Goal: Obtain resource: Download file/media

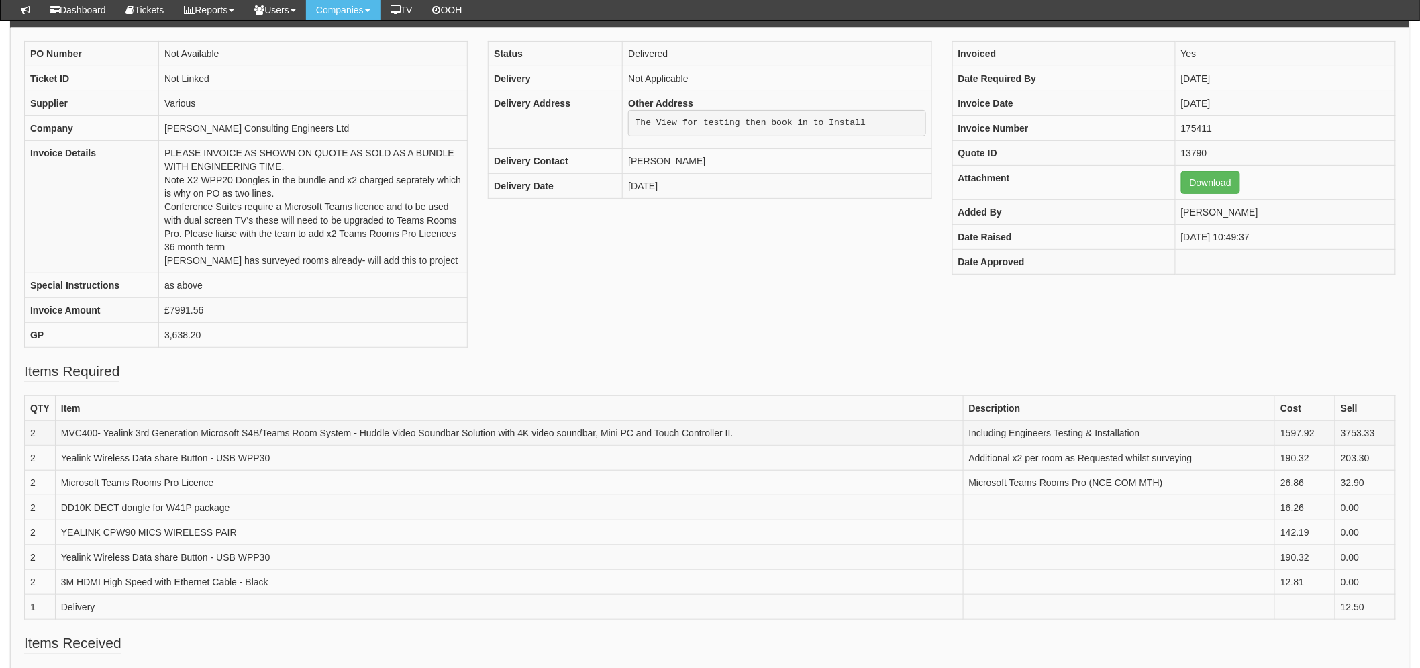
scroll to position [224, 0]
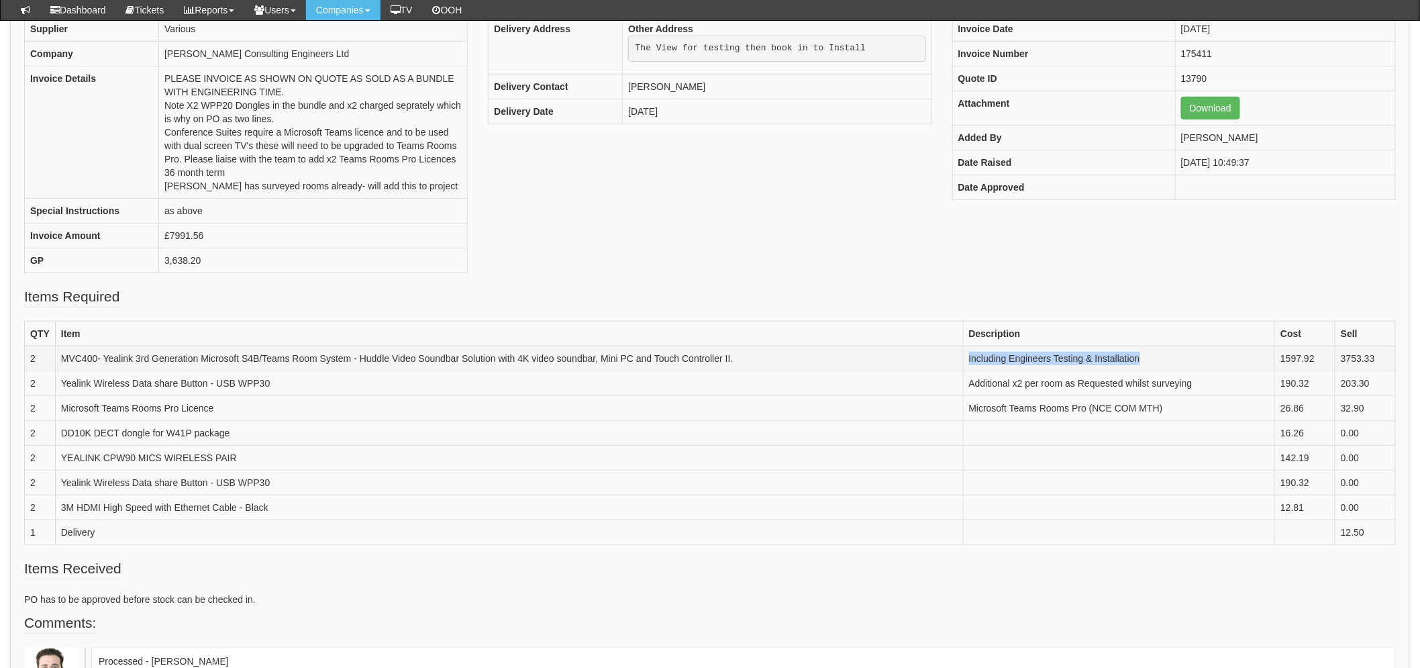
drag, startPoint x: 1156, startPoint y: 356, endPoint x: 969, endPoint y: 346, distance: 187.6
click at [969, 346] on td "Including Engineers Testing & Installation" at bounding box center [1119, 358] width 312 height 25
copy td "Including Engineers Testing & Installation"
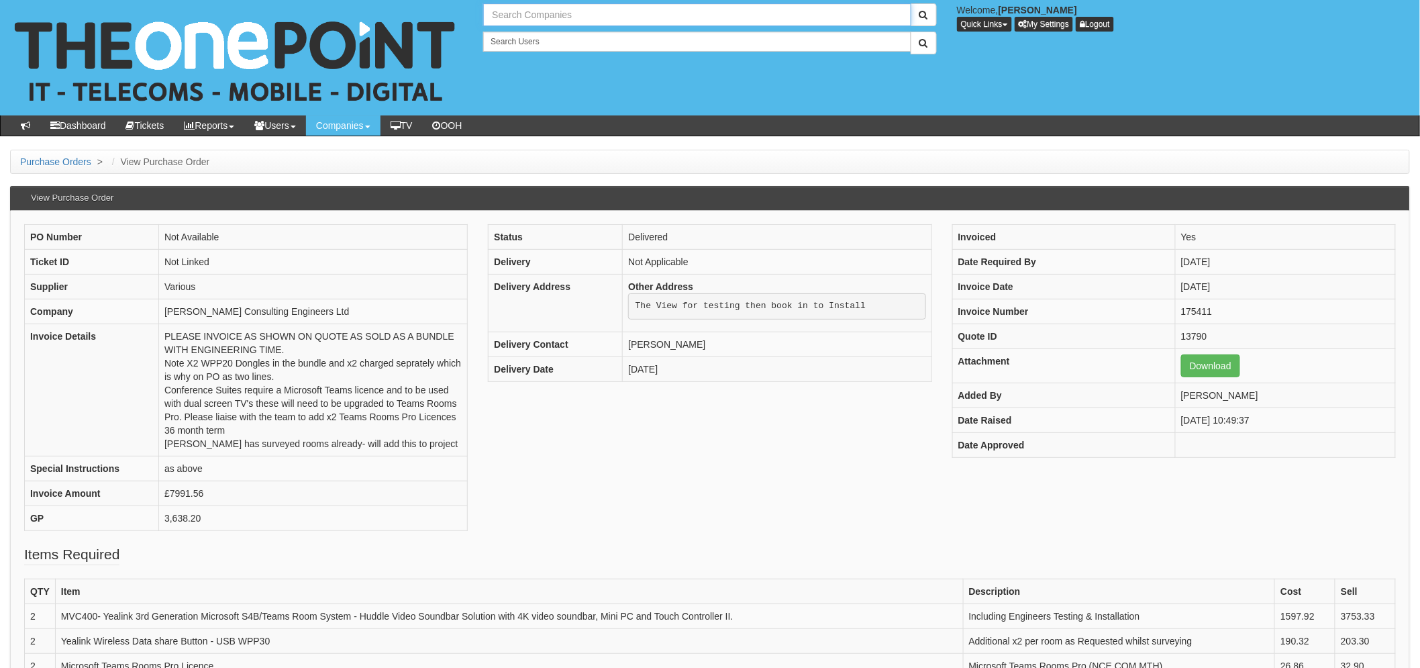
click at [499, 20] on input "text" at bounding box center [697, 14] width 428 height 23
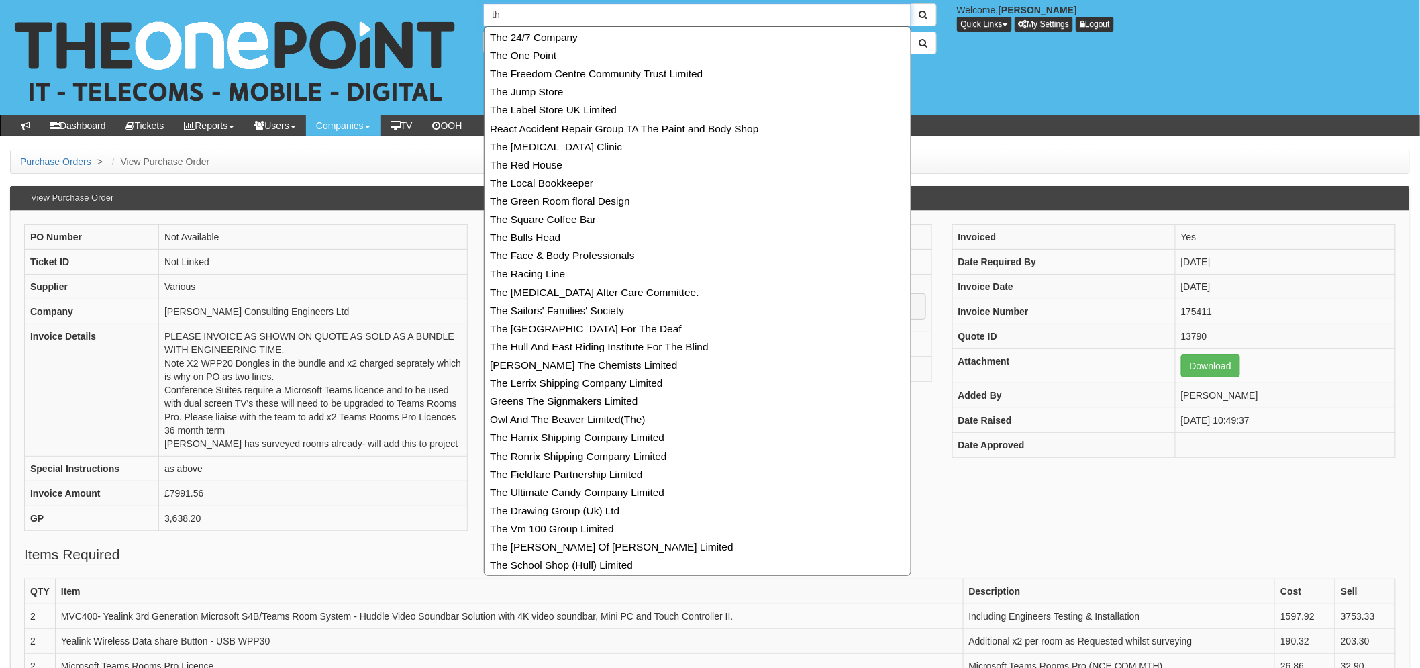
type input "t"
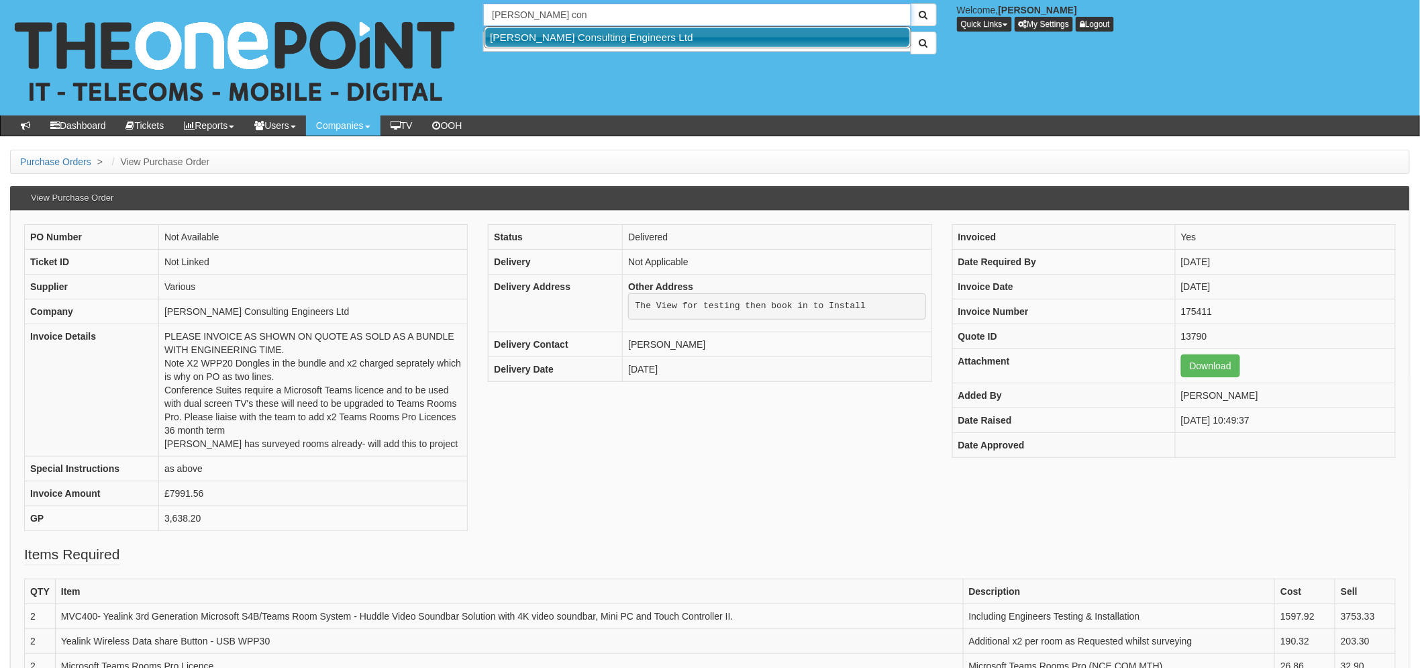
click at [538, 36] on link "[PERSON_NAME] Consulting Engineers Ltd" at bounding box center [697, 37] width 425 height 19
type input "[PERSON_NAME] Consulting Engineers Ltd"
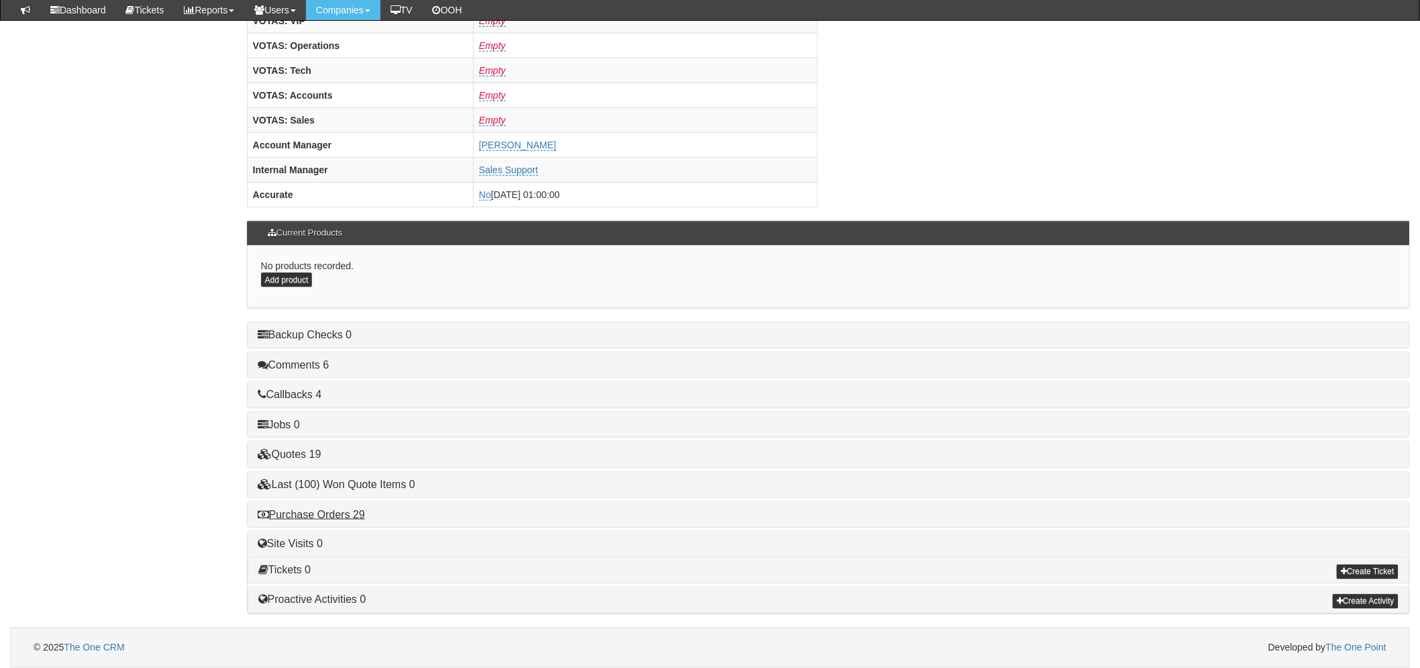
scroll to position [528, 0]
click at [315, 520] on h4 "Purchase Orders 29" at bounding box center [829, 515] width 1142 height 12
click at [315, 518] on link "Purchase Orders 29" at bounding box center [311, 514] width 107 height 11
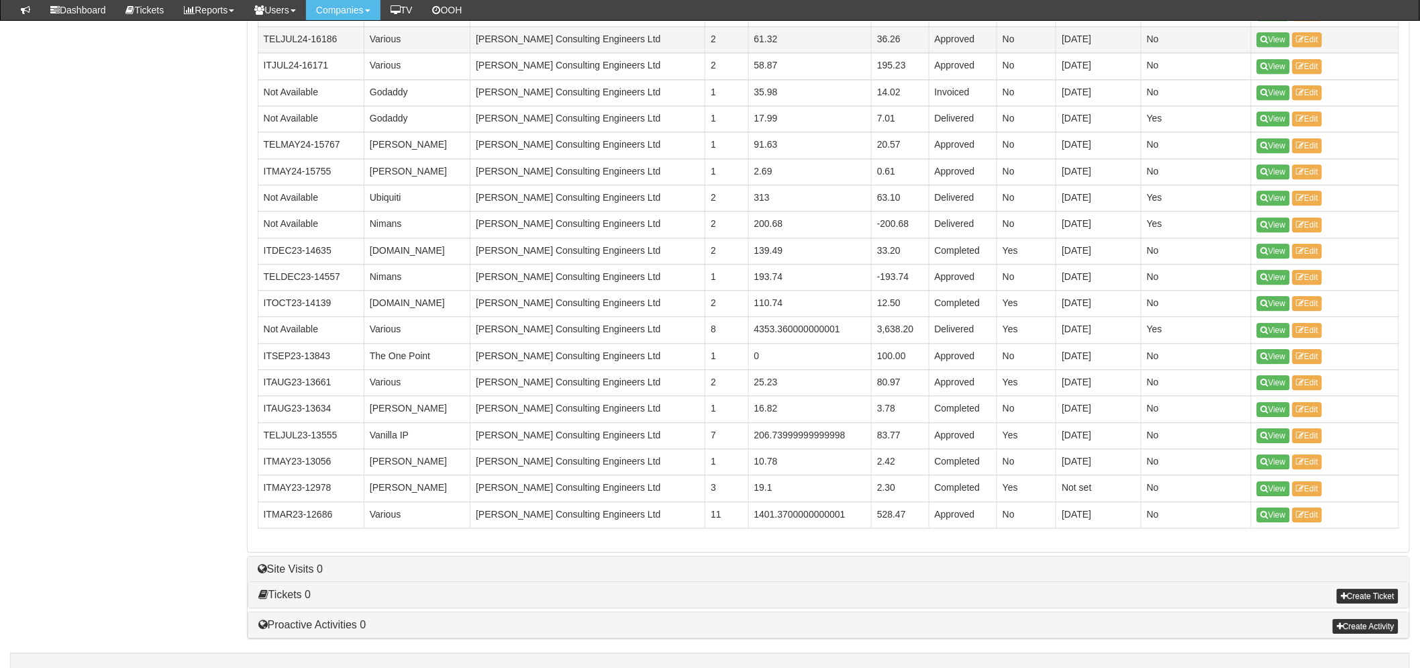
scroll to position [1348, 0]
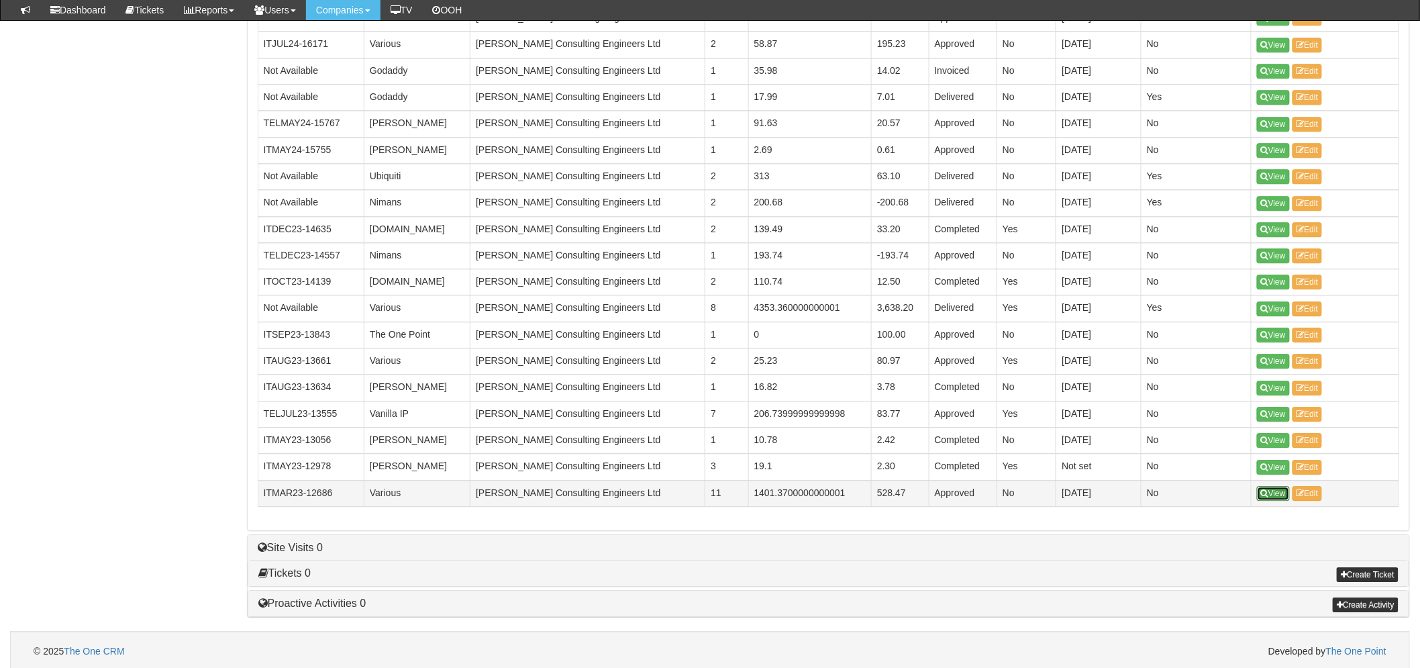
click at [1265, 493] on icon at bounding box center [1264, 493] width 7 height 8
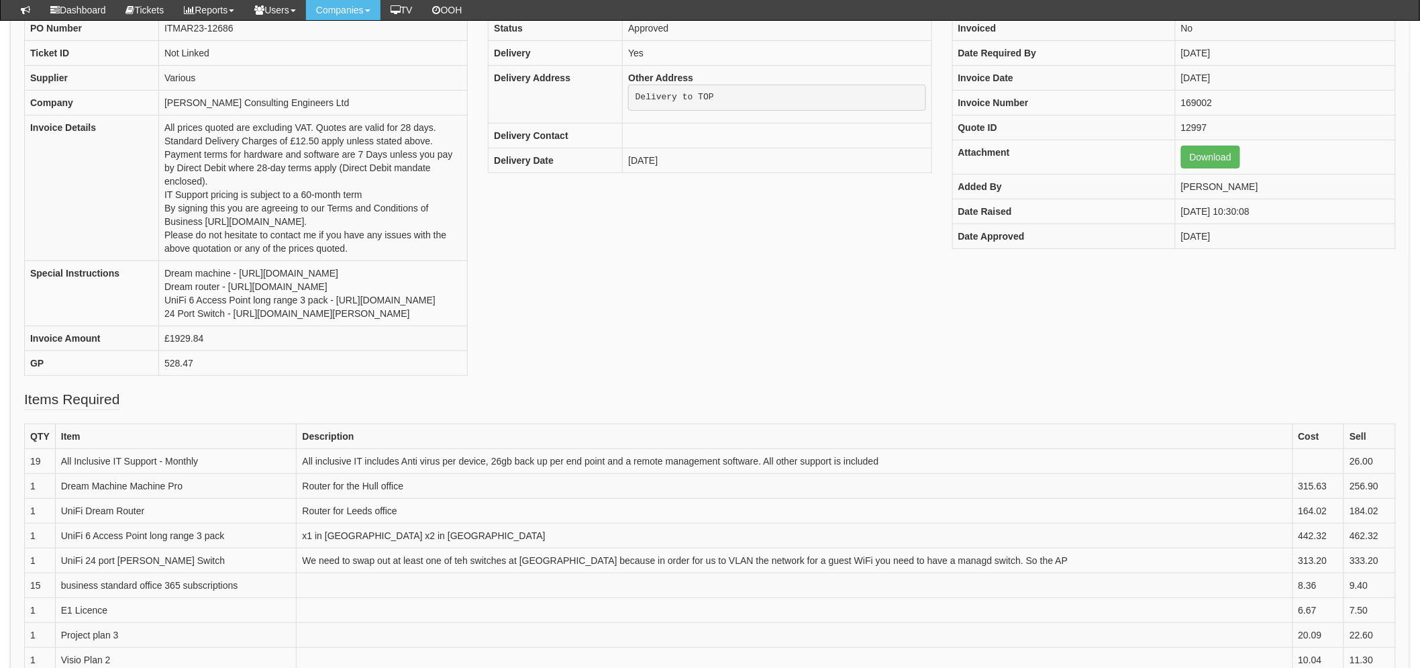
scroll to position [148, 0]
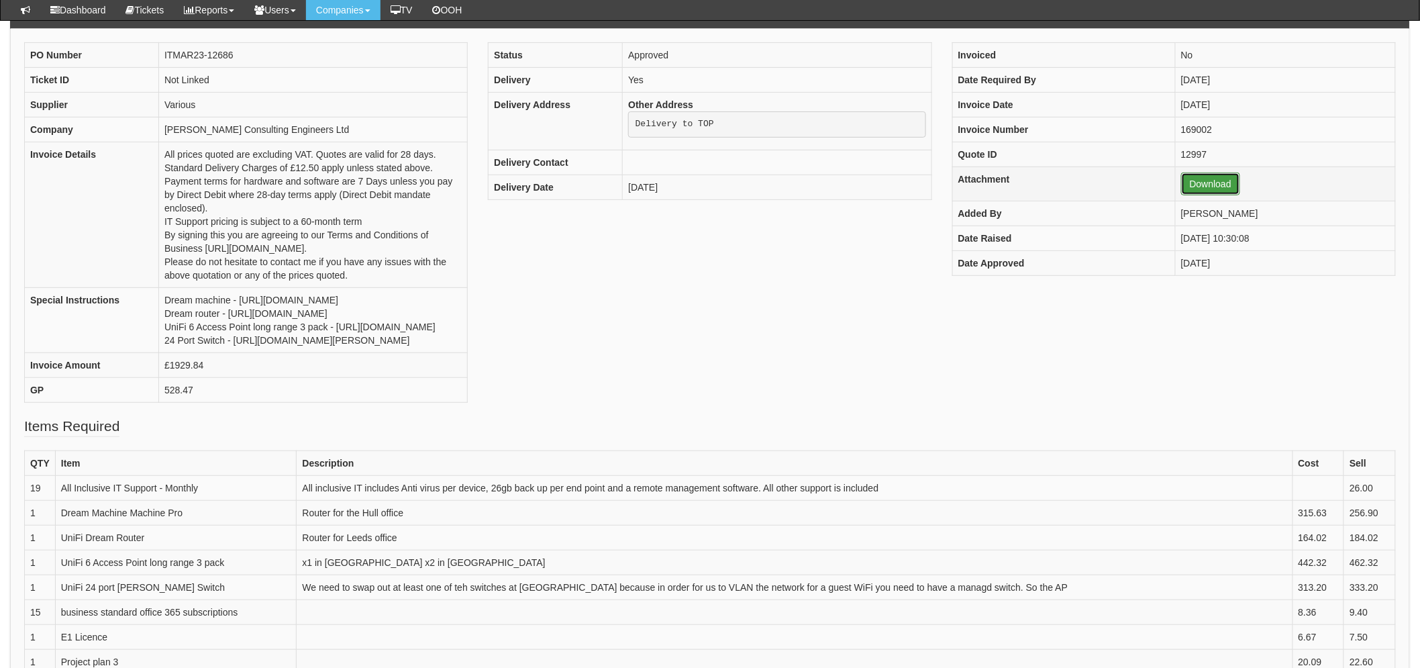
click at [1191, 184] on link "Download" at bounding box center [1210, 184] width 59 height 23
